Goal: Information Seeking & Learning: Learn about a topic

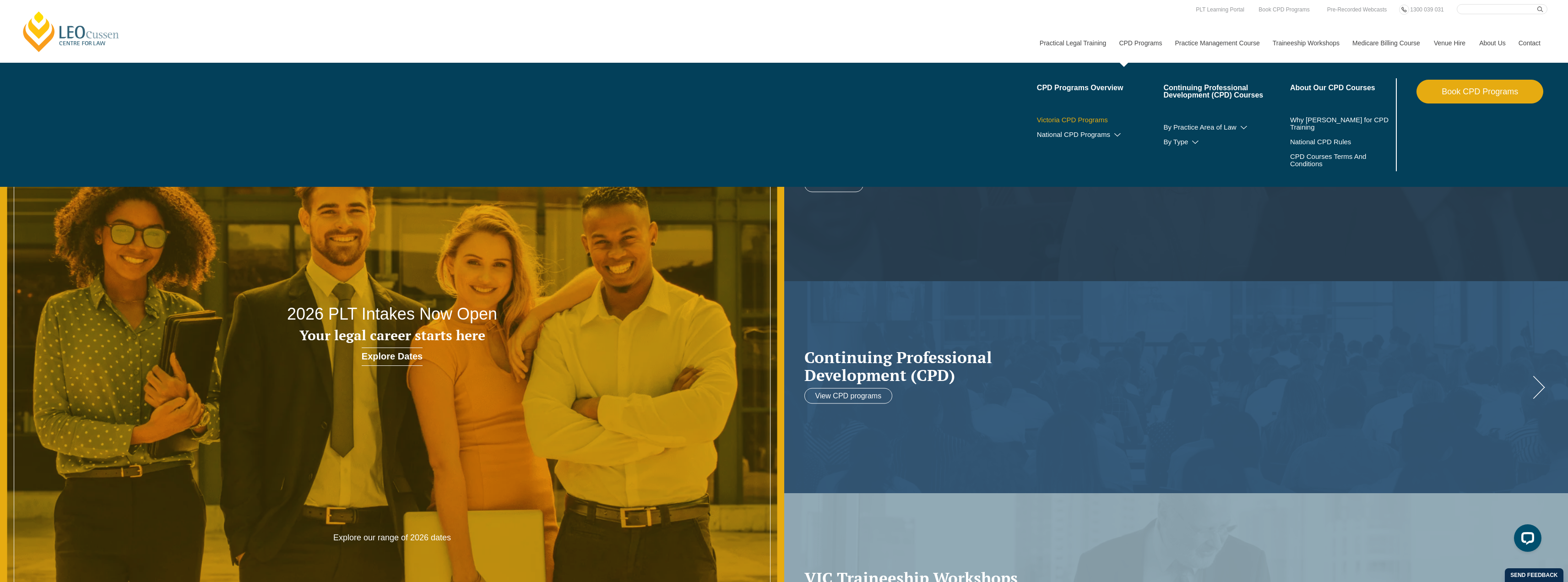
click at [1077, 119] on link "Victoria CPD Programs" at bounding box center [1101, 120] width 127 height 7
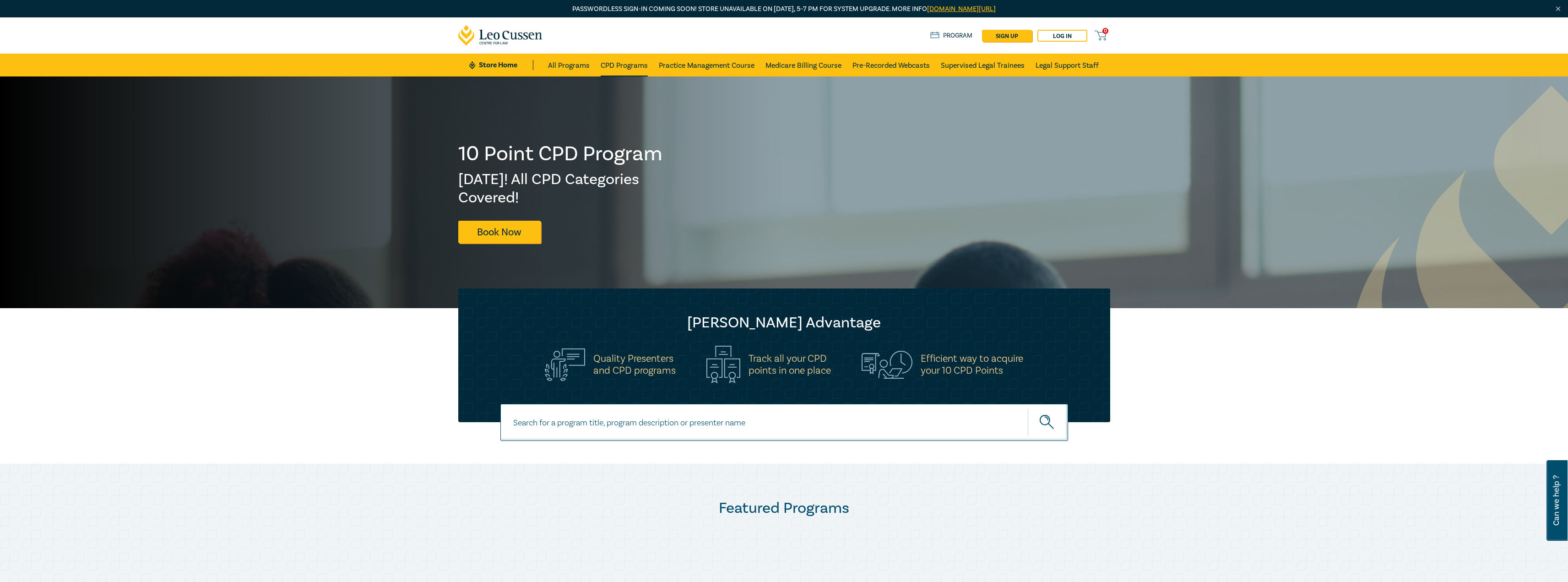
click at [625, 66] on link "CPD Programs" at bounding box center [624, 65] width 47 height 23
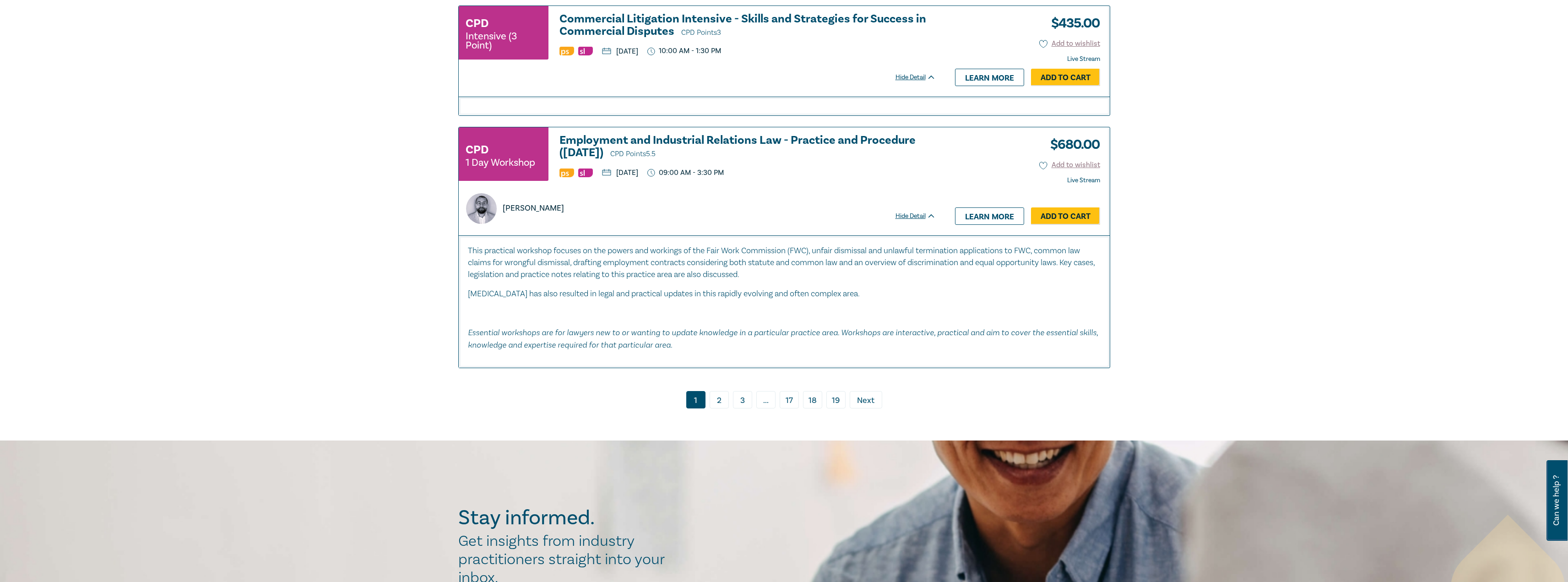
scroll to position [3801, 0]
click at [738, 395] on link "3" at bounding box center [743, 401] width 19 height 18
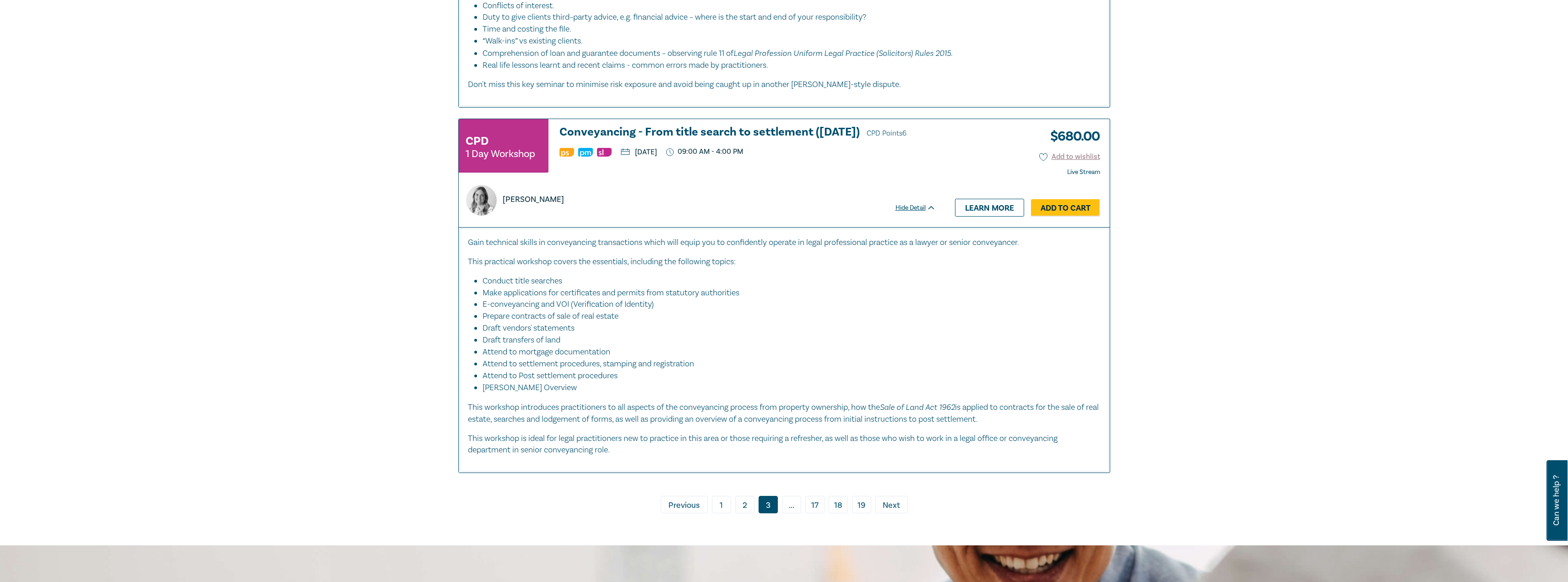
scroll to position [4167, 0]
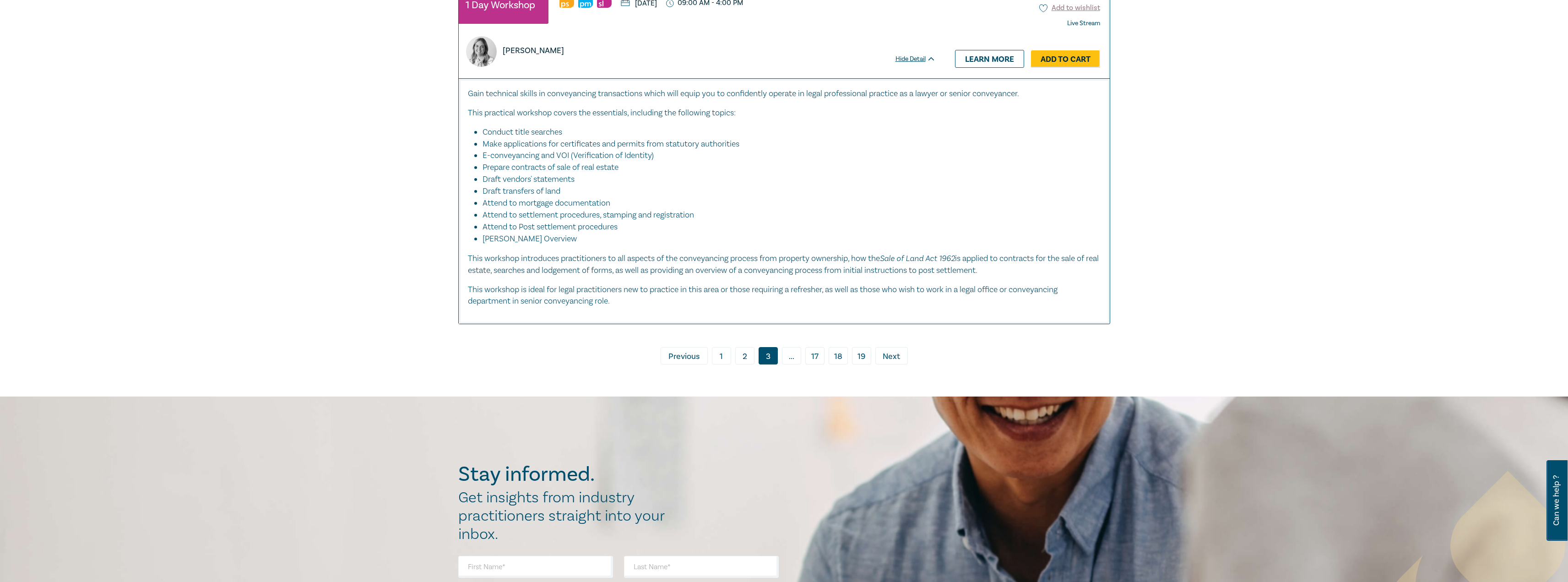
click at [900, 359] on link "› Next" at bounding box center [891, 356] width 32 height 18
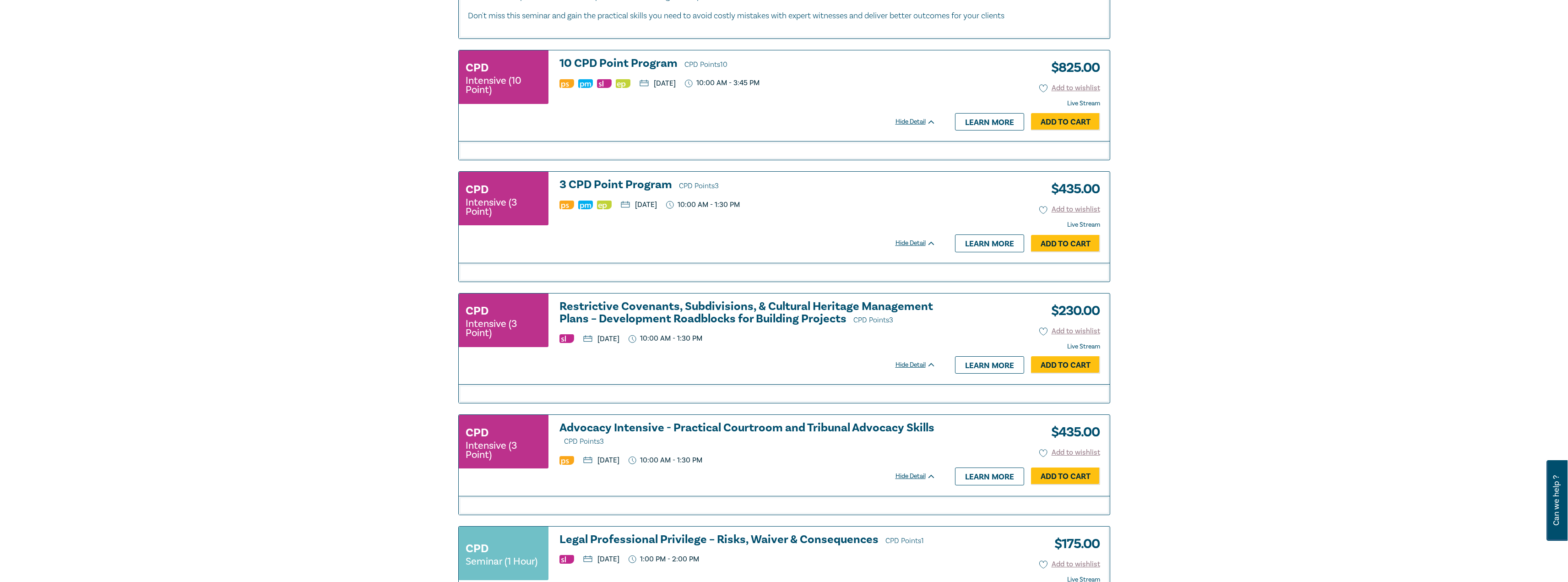
scroll to position [2884, 0]
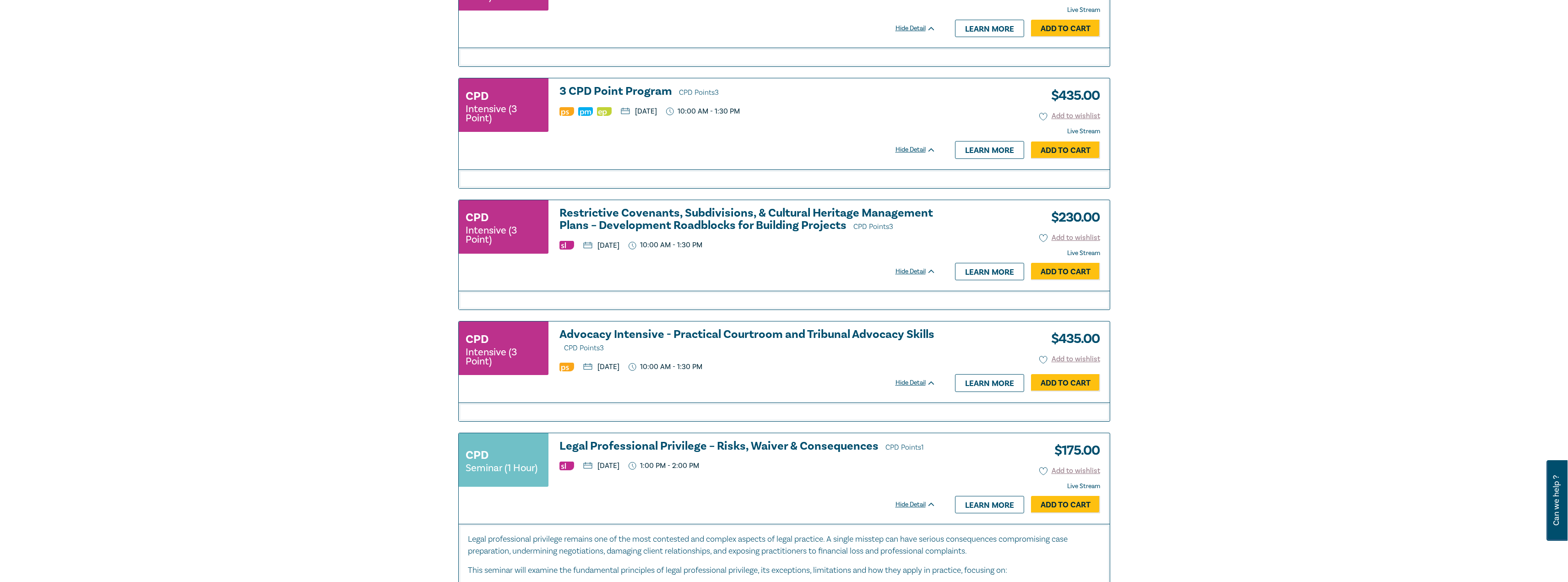
click at [699, 454] on h3 "Legal Professional Privilege – Risks, Waiver & Consequences CPD Points 1" at bounding box center [747, 447] width 376 height 14
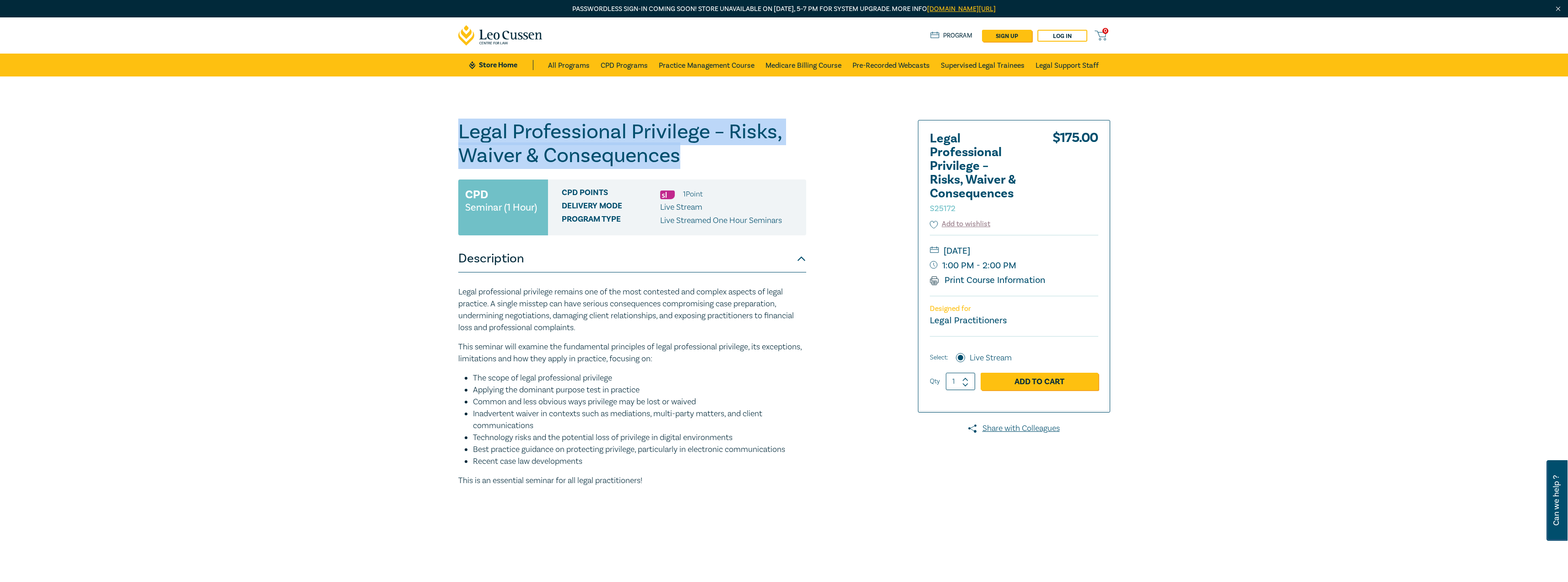
drag, startPoint x: 679, startPoint y: 155, endPoint x: 461, endPoint y: 134, distance: 219.0
click at [461, 134] on h1 "Legal Professional Privilege – Risks, Waiver & Consequences S25172" at bounding box center [632, 144] width 348 height 47
copy h1 "Legal Professional Privilege – Risks, Waiver & Consequences"
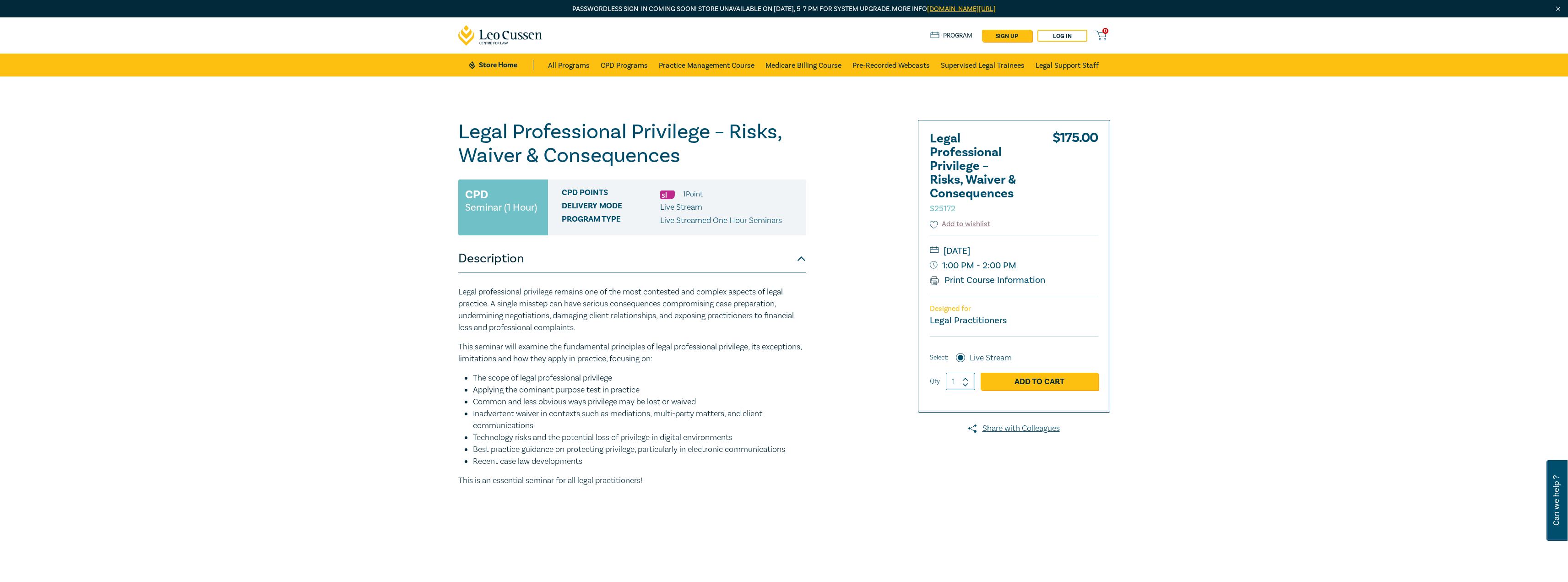
click at [621, 475] on p "This is an essential seminar for all legal practitioners!" at bounding box center [632, 481] width 348 height 12
drag, startPoint x: 656, startPoint y: 483, endPoint x: 456, endPoint y: 293, distance: 275.9
click at [456, 293] on div "Legal Professional Privilege – Risks, Waiver & Consequences S25172 CPD Seminar …" at bounding box center [674, 349] width 442 height 458
copy div "Legal professional privilege remains one of the most contested and complex aspe…"
